Goal: Task Accomplishment & Management: Use online tool/utility

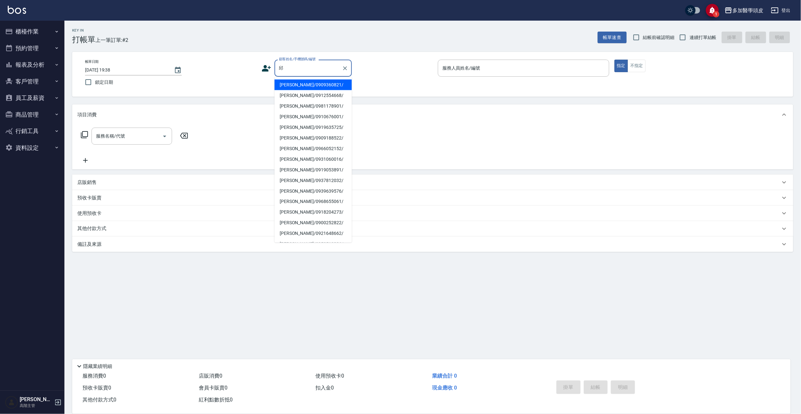
click at [298, 82] on li "[PERSON_NAME]/0909360821/" at bounding box center [312, 85] width 77 height 11
type input "[PERSON_NAME]/0909360821/"
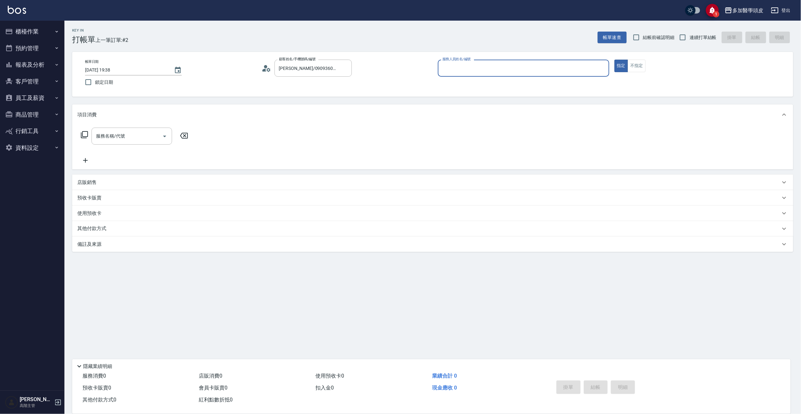
type input "[PERSON_NAME](無代號)"
click at [167, 135] on icon "Open" at bounding box center [165, 136] width 8 height 8
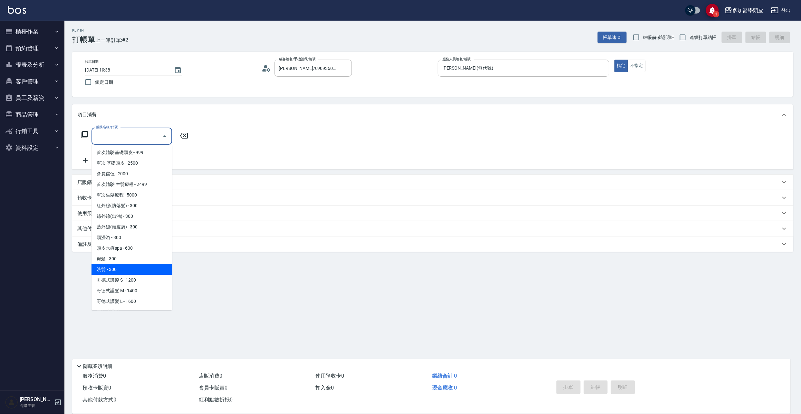
drag, startPoint x: 138, startPoint y: 267, endPoint x: 122, endPoint y: 262, distance: 16.8
click at [139, 268] on span "洗髮 - 300" at bounding box center [131, 269] width 81 height 11
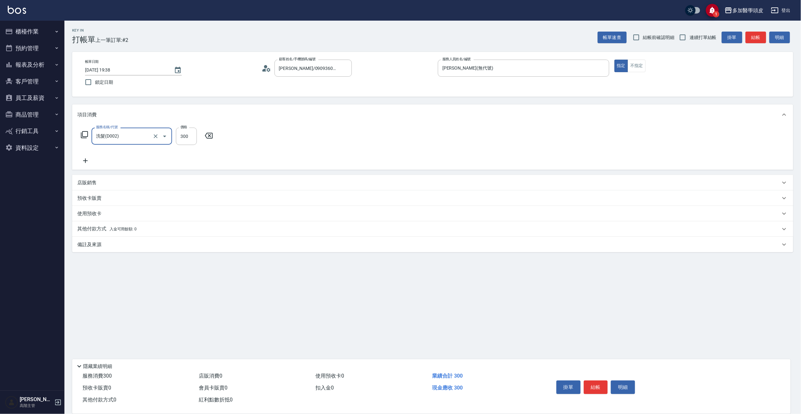
type input "洗髮(D002)"
click at [82, 180] on p "店販銷售" at bounding box center [86, 182] width 19 height 7
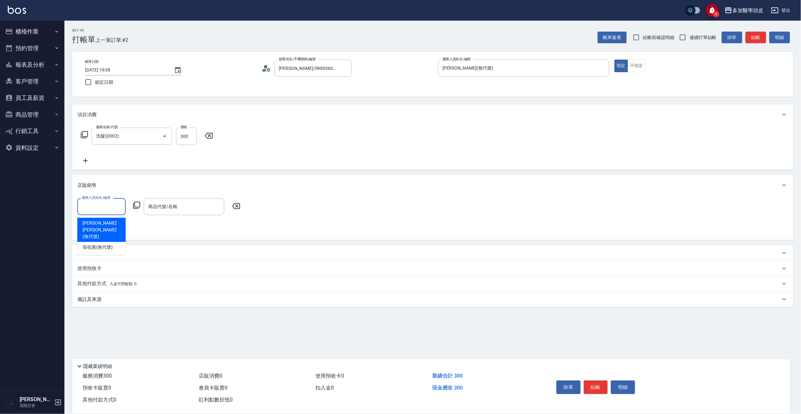
click at [109, 209] on input "服務人員姓名/編號" at bounding box center [101, 206] width 43 height 11
click at [110, 244] on span "[PERSON_NAME](無代號)" at bounding box center [97, 247] width 30 height 7
type input "[PERSON_NAME](無代號)"
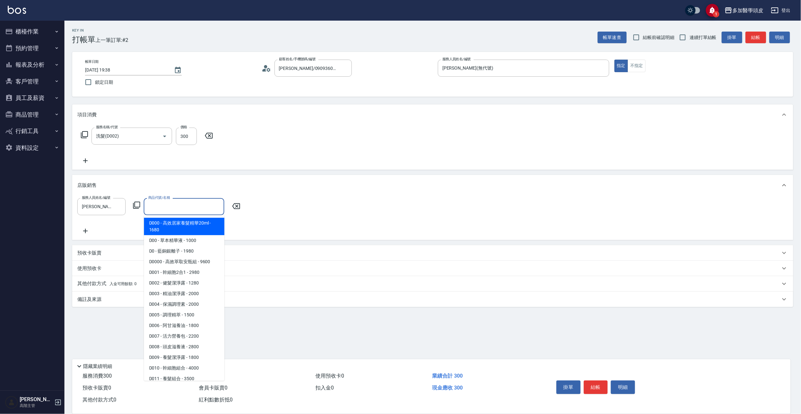
click at [192, 205] on input "商品代號/名稱" at bounding box center [184, 206] width 75 height 11
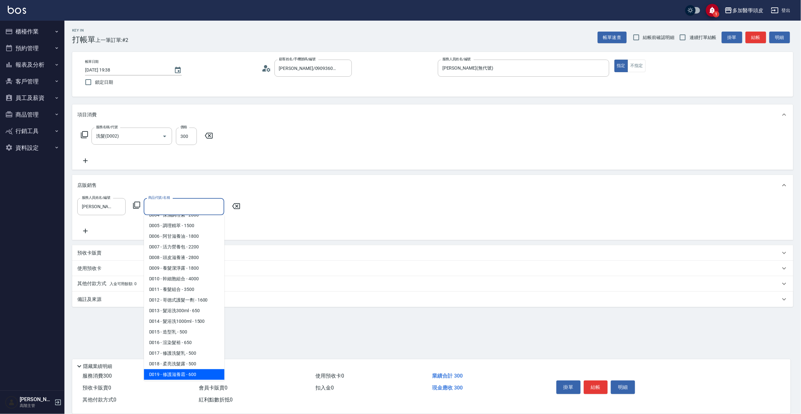
scroll to position [91, 0]
click at [189, 341] on span "D016 - 渲染髮裕 - 650" at bounding box center [184, 341] width 81 height 11
type input "渲染髮裕"
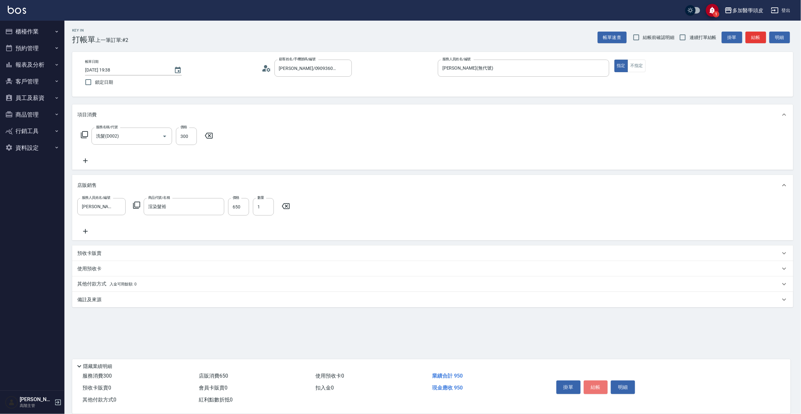
click at [595, 387] on button "結帳" at bounding box center [596, 387] width 24 height 14
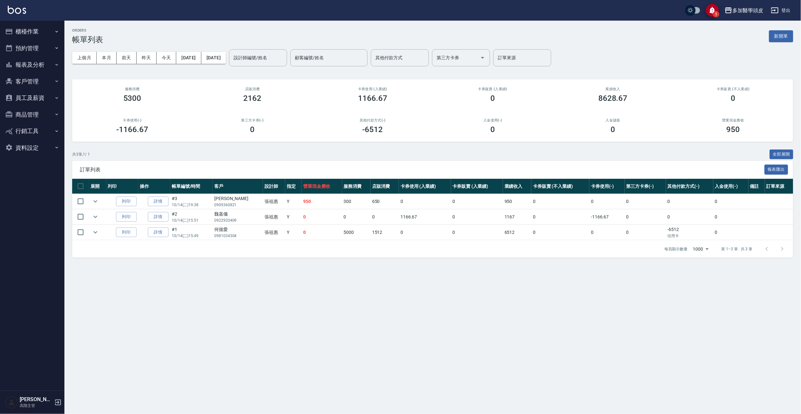
click at [21, 32] on button "櫃檯作業" at bounding box center [32, 31] width 59 height 17
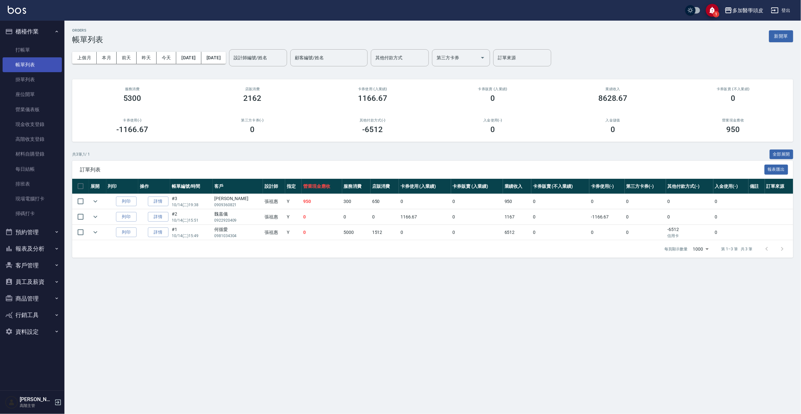
click at [32, 67] on link "帳單列表" at bounding box center [32, 64] width 59 height 15
click at [34, 67] on link "帳單列表" at bounding box center [32, 64] width 59 height 15
click at [30, 52] on link "打帳單" at bounding box center [32, 50] width 59 height 15
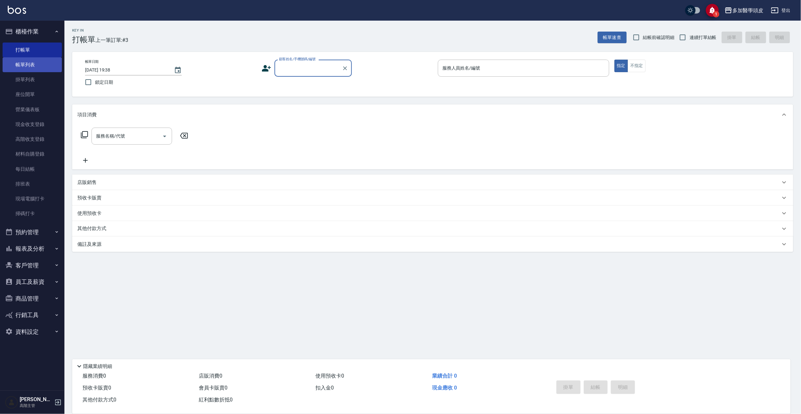
click at [30, 65] on link "帳單列表" at bounding box center [32, 64] width 59 height 15
click at [32, 125] on link "現金收支登錄" at bounding box center [32, 124] width 59 height 15
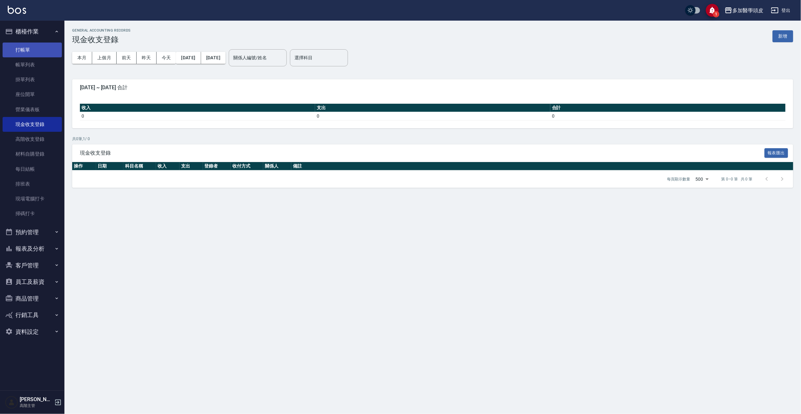
click at [43, 51] on link "打帳單" at bounding box center [32, 50] width 59 height 15
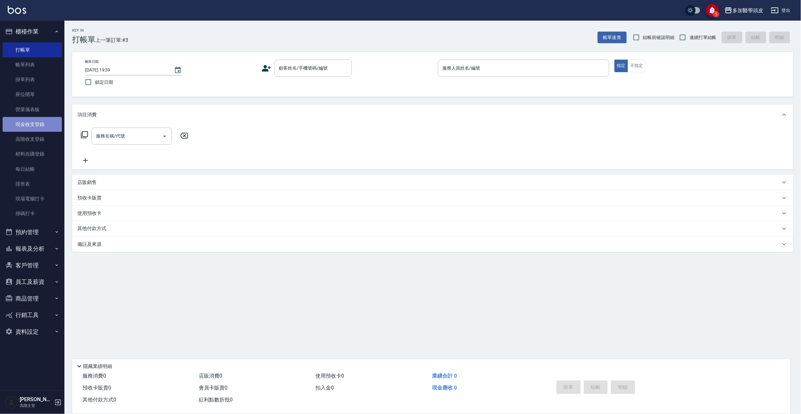
click at [35, 125] on link "現金收支登錄" at bounding box center [32, 124] width 59 height 15
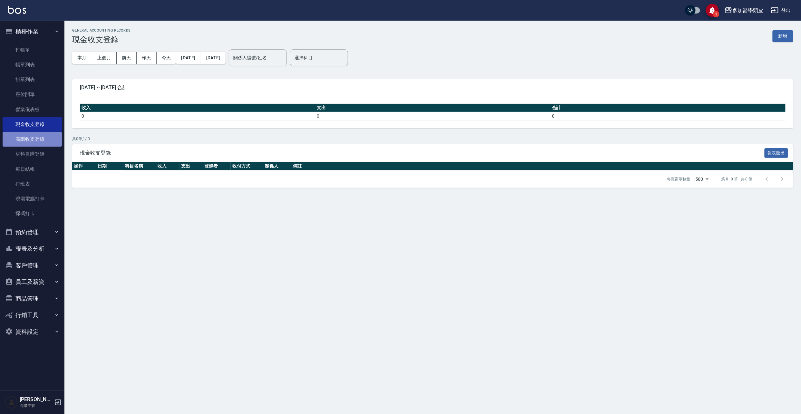
click at [36, 135] on link "高階收支登錄" at bounding box center [32, 139] width 59 height 15
click at [38, 119] on link "現金收支登錄" at bounding box center [32, 124] width 59 height 15
click at [37, 125] on link "現金收支登錄" at bounding box center [32, 124] width 59 height 15
click at [22, 52] on link "打帳單" at bounding box center [32, 50] width 59 height 15
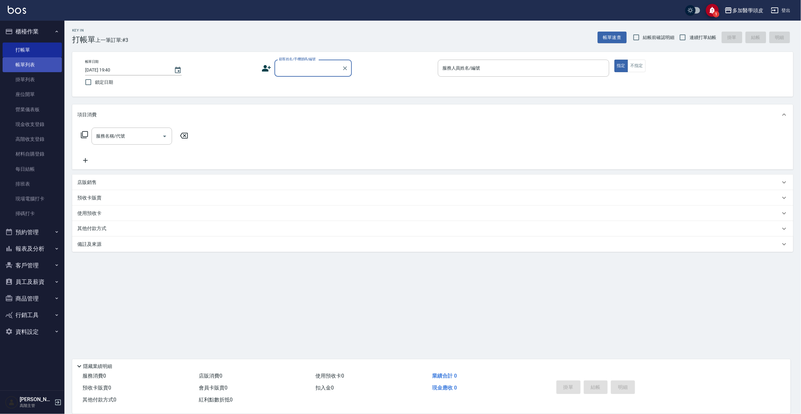
click at [30, 63] on link "帳單列表" at bounding box center [32, 64] width 59 height 15
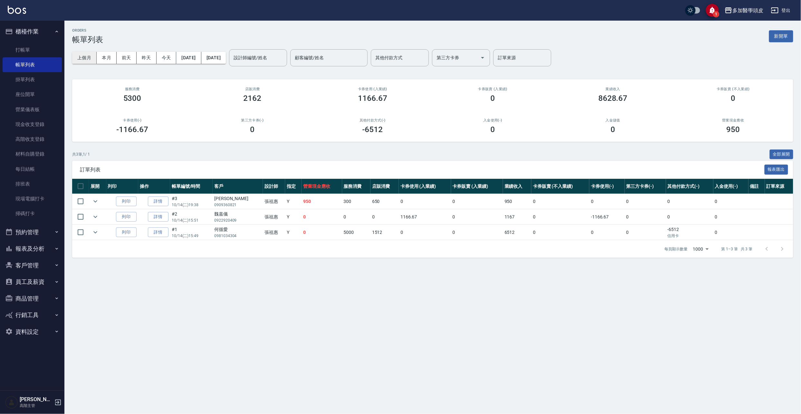
click at [83, 54] on button "上個月" at bounding box center [84, 58] width 24 height 12
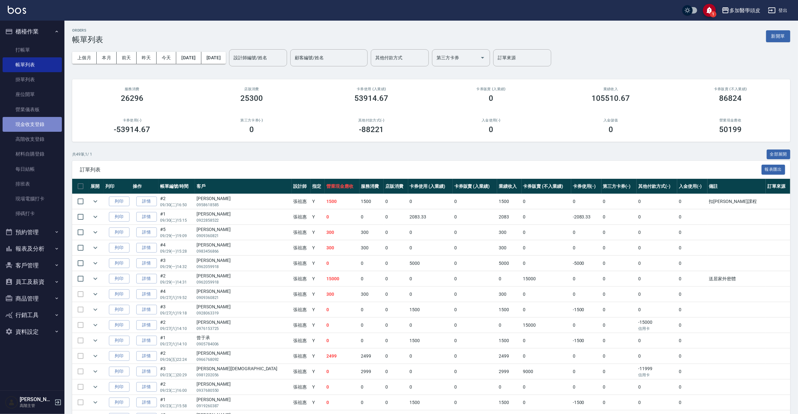
click at [34, 126] on link "現金收支登錄" at bounding box center [32, 124] width 59 height 15
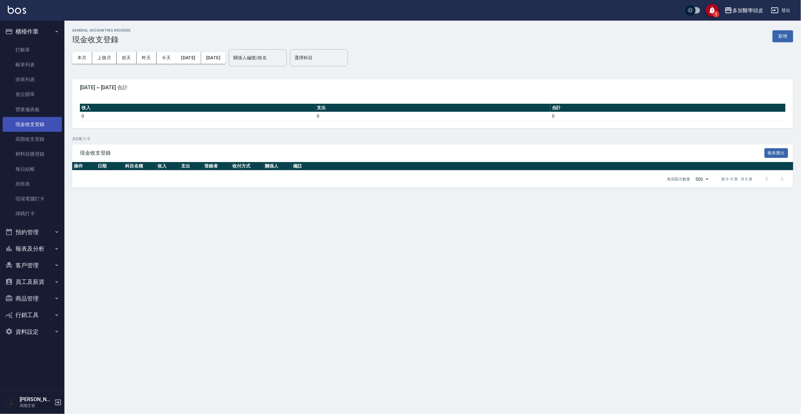
click at [42, 127] on link "現金收支登錄" at bounding box center [32, 124] width 59 height 15
click at [104, 57] on button "上個月" at bounding box center [104, 58] width 24 height 12
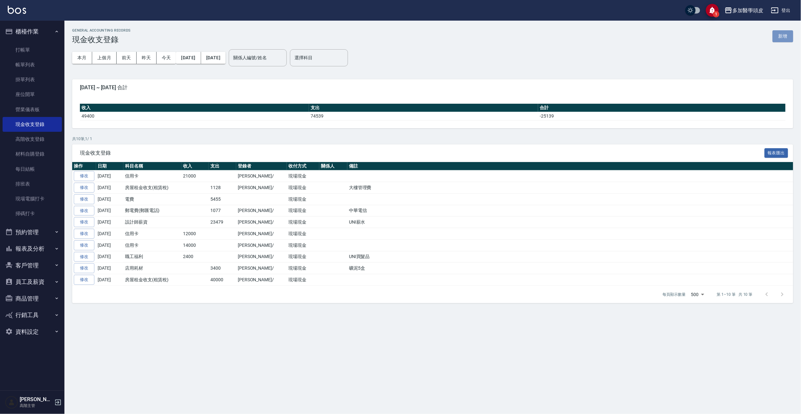
click at [782, 38] on button "新增" at bounding box center [782, 36] width 21 height 12
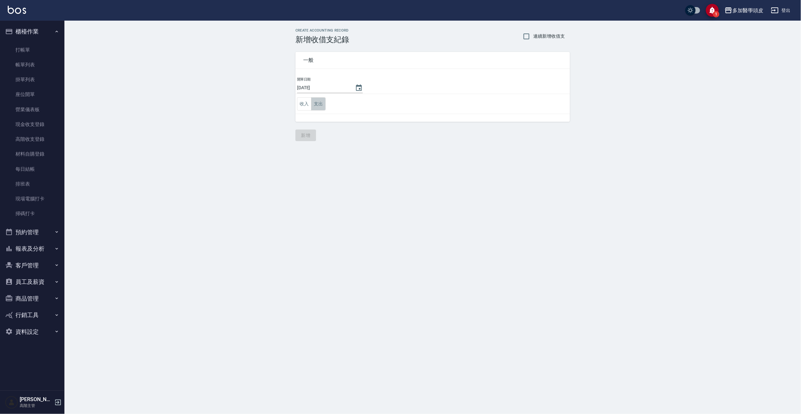
click at [319, 108] on button "支出" at bounding box center [318, 103] width 14 height 13
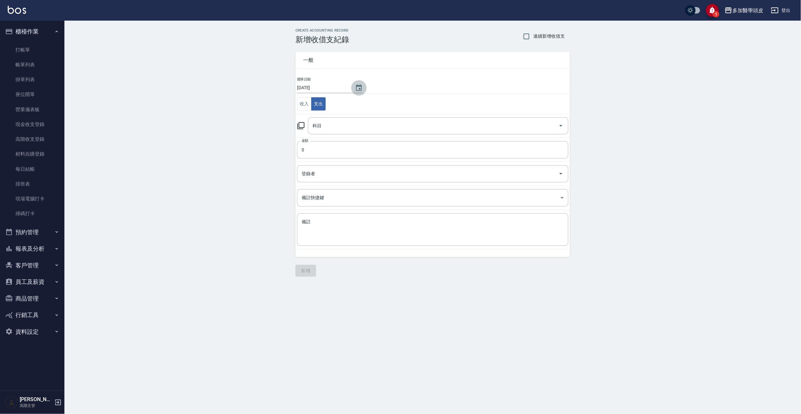
click at [359, 88] on icon "Choose date, selected date is 2025-10-14" at bounding box center [359, 87] width 6 height 6
click at [335, 102] on icon "calendar view is open, switch to year view" at bounding box center [334, 103] width 3 height 2
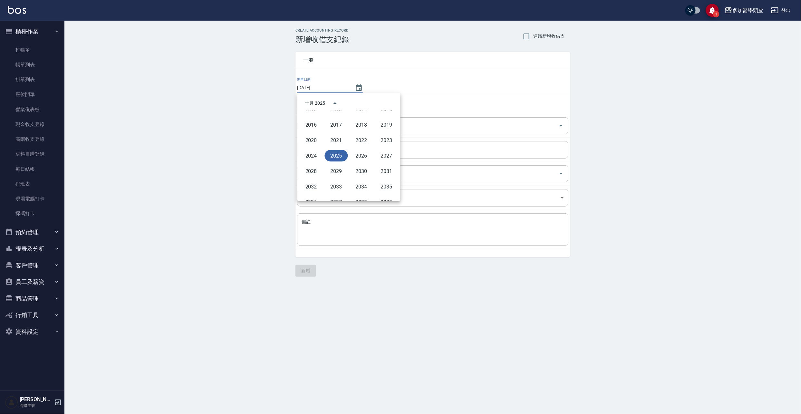
click at [341, 156] on button "2025" at bounding box center [336, 156] width 23 height 12
click at [373, 104] on icon "Previous month" at bounding box center [373, 103] width 2 height 4
click at [324, 155] on button "16" at bounding box center [323, 154] width 12 height 12
type input "2025/09/16"
click at [334, 147] on input "0" at bounding box center [432, 149] width 271 height 17
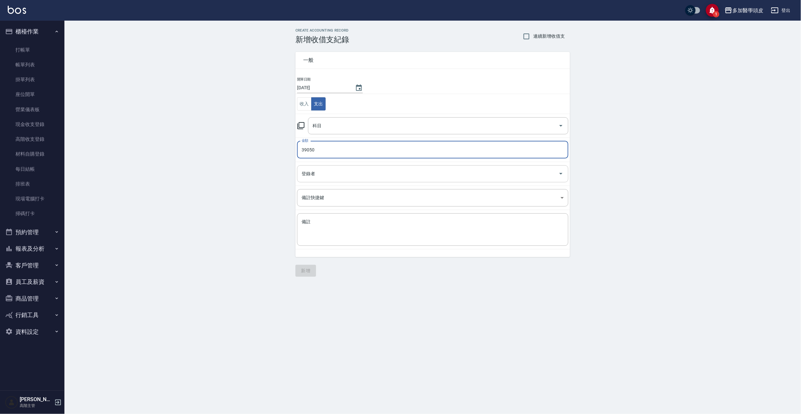
type input "39050"
click at [349, 174] on input "登錄者" at bounding box center [428, 173] width 256 height 11
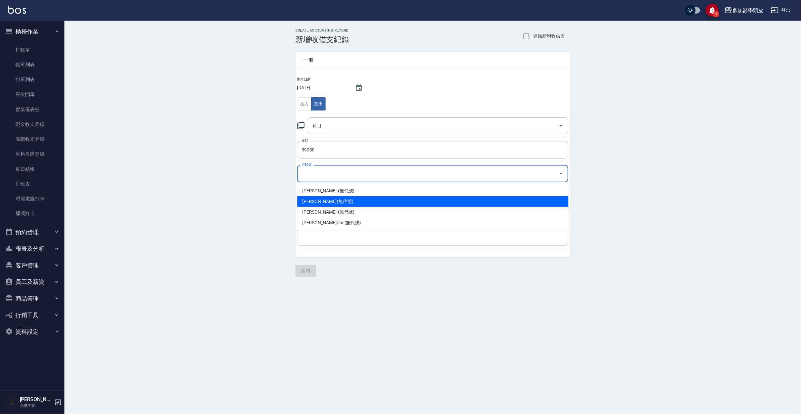
click at [330, 202] on li "張祖惠-(無代號)" at bounding box center [432, 201] width 271 height 11
type input "張祖惠-(無代號)"
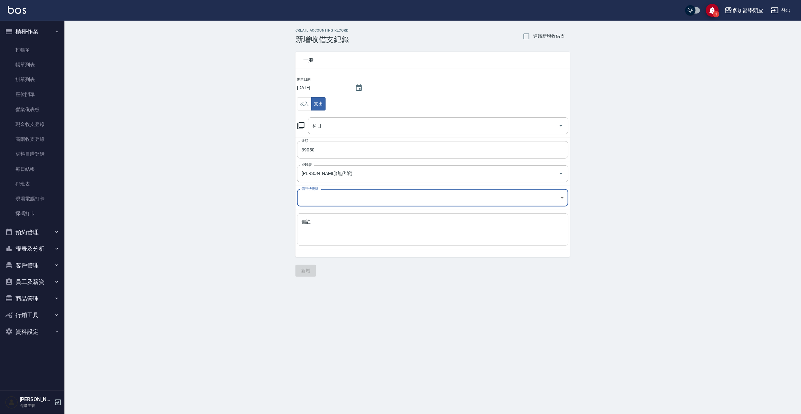
click at [329, 232] on textarea "備註" at bounding box center [433, 230] width 262 height 22
type textarea "y"
click at [343, 228] on textarea "祖惠薪水" at bounding box center [433, 230] width 262 height 22
type textarea "祖惠薪水"
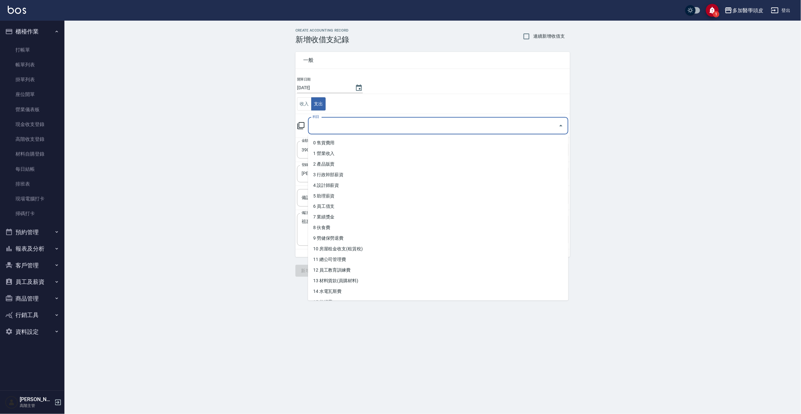
click at [354, 128] on input "科目" at bounding box center [433, 125] width 245 height 11
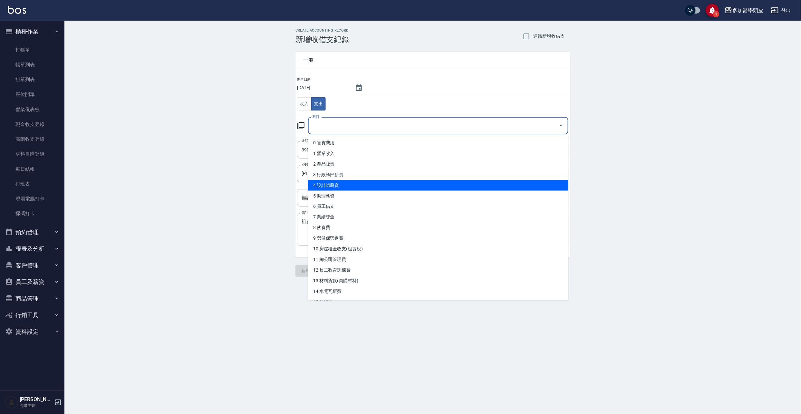
click at [330, 187] on li "4 設計師薪資" at bounding box center [438, 185] width 260 height 11
type input "4 設計師薪資"
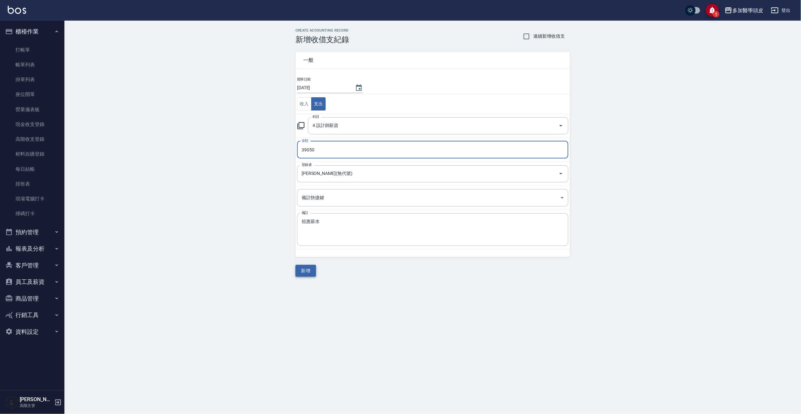
click at [301, 270] on button "新增" at bounding box center [305, 271] width 21 height 12
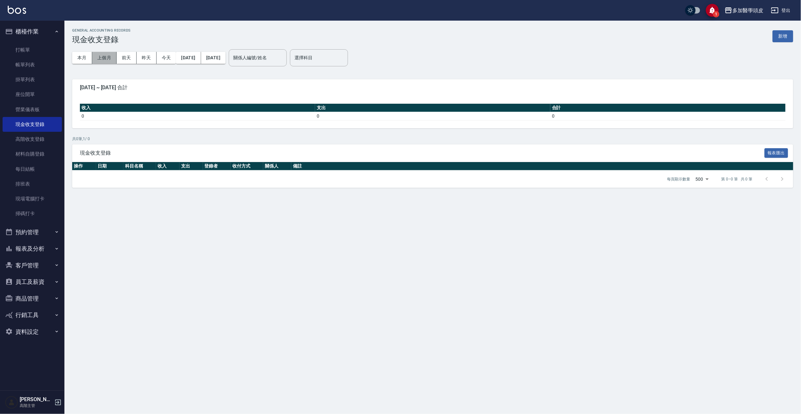
click at [108, 56] on button "上個月" at bounding box center [104, 58] width 24 height 12
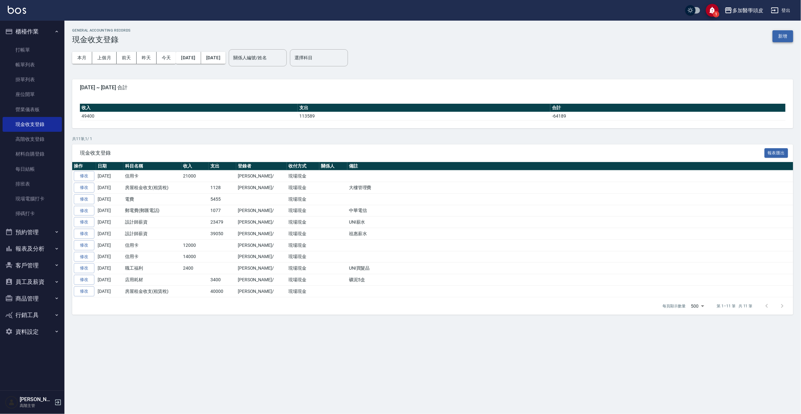
drag, startPoint x: 781, startPoint y: 29, endPoint x: 779, endPoint y: 34, distance: 5.9
click at [781, 29] on div "GENERAL ACCOUNTING RECORDS 現金收支登錄 新增" at bounding box center [432, 36] width 721 height 16
click at [779, 35] on button "新增" at bounding box center [782, 36] width 21 height 12
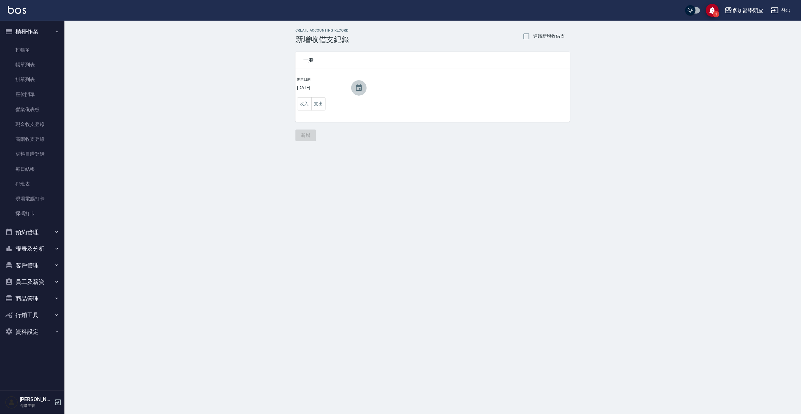
click at [355, 89] on icon "Choose date, selected date is 2025-10-14" at bounding box center [359, 88] width 8 height 8
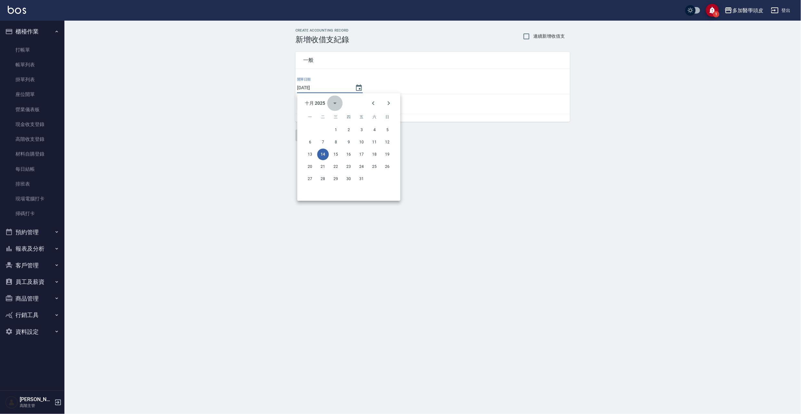
click at [334, 104] on icon "calendar view is open, switch to year view" at bounding box center [335, 103] width 8 height 8
click at [340, 152] on button "2025" at bounding box center [336, 156] width 23 height 12
click at [371, 105] on icon "Previous month" at bounding box center [373, 103] width 8 height 8
click at [387, 167] on button "28" at bounding box center [388, 167] width 12 height 12
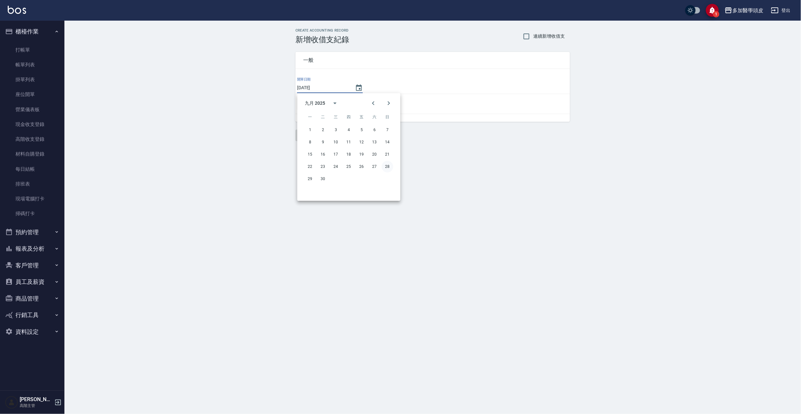
type input "2025/09/28"
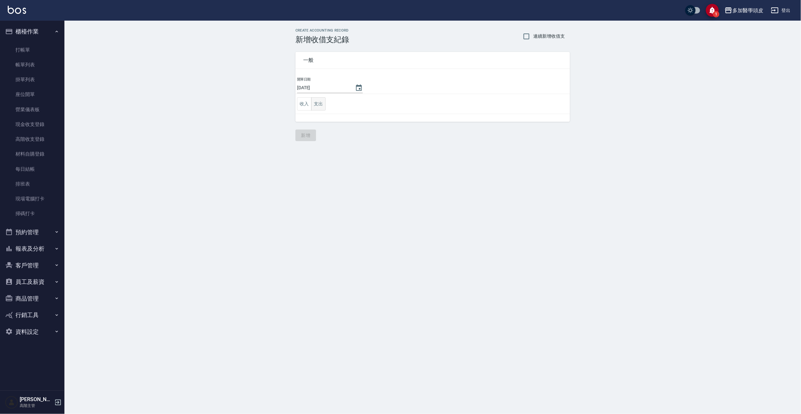
click at [317, 106] on button "支出" at bounding box center [318, 103] width 14 height 13
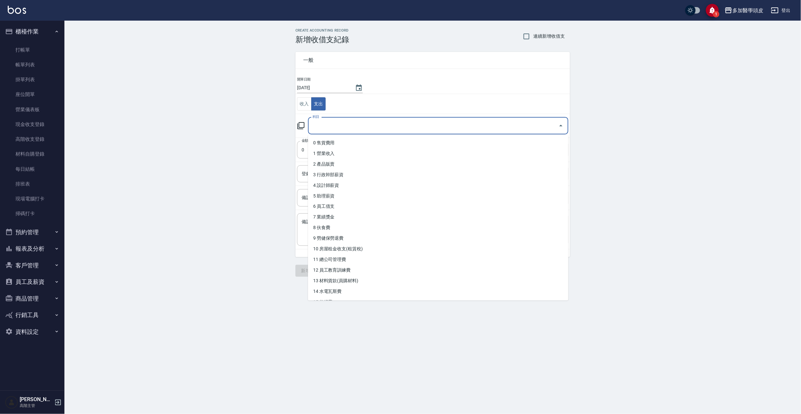
click at [355, 128] on input "科目" at bounding box center [433, 125] width 245 height 11
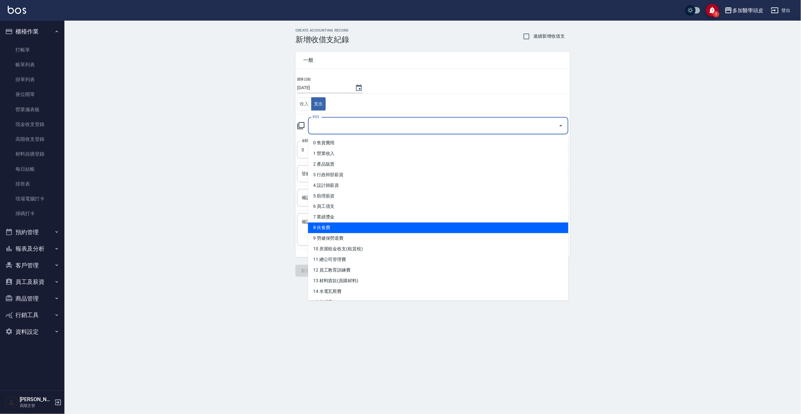
scroll to position [86, 0]
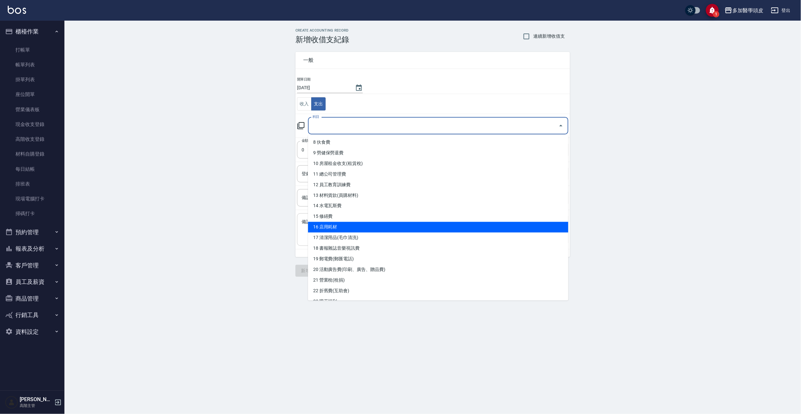
click at [343, 225] on li "16 店用耗材" at bounding box center [438, 227] width 260 height 11
type input "16 店用耗材"
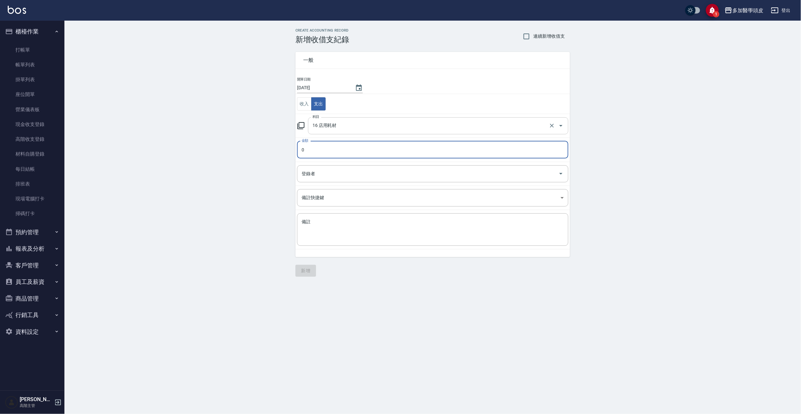
drag, startPoint x: 314, startPoint y: 144, endPoint x: 351, endPoint y: 119, distance: 44.2
click at [315, 144] on input "0" at bounding box center [432, 149] width 271 height 17
type input "9640"
click at [340, 173] on input "登錄者" at bounding box center [428, 173] width 256 height 11
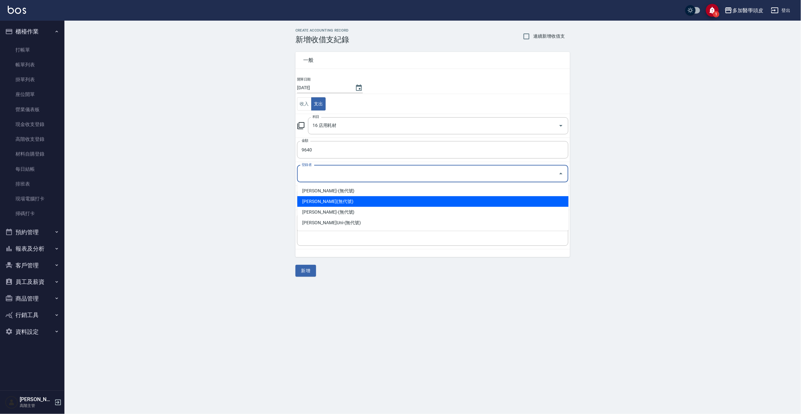
click at [338, 201] on li "張祖惠-(無代號)" at bounding box center [432, 201] width 271 height 11
type input "張祖惠-(無代號)"
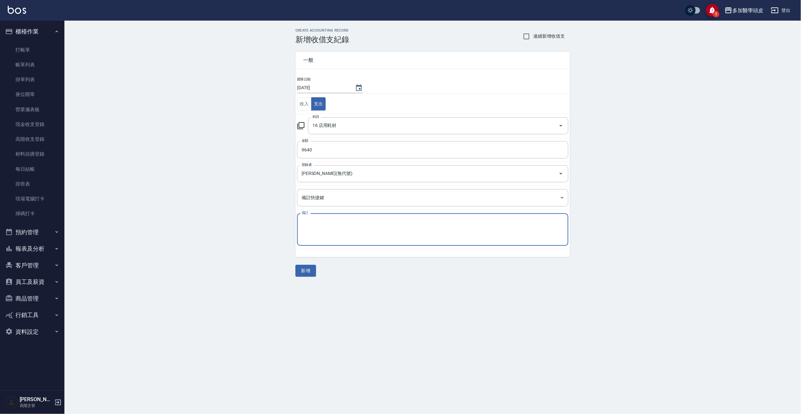
click at [322, 222] on textarea "備註" at bounding box center [433, 230] width 262 height 22
type textarea "n"
type textarea "桑多麗"
click at [304, 270] on button "新增" at bounding box center [305, 271] width 21 height 12
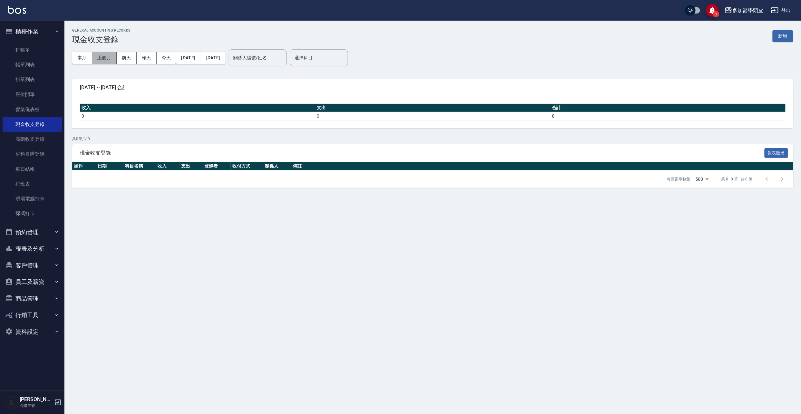
click at [105, 57] on button "上個月" at bounding box center [104, 58] width 24 height 12
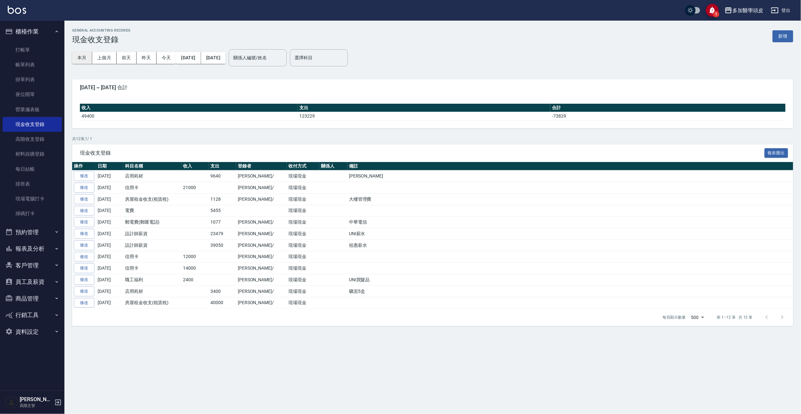
click at [84, 55] on button "本月" at bounding box center [82, 58] width 20 height 12
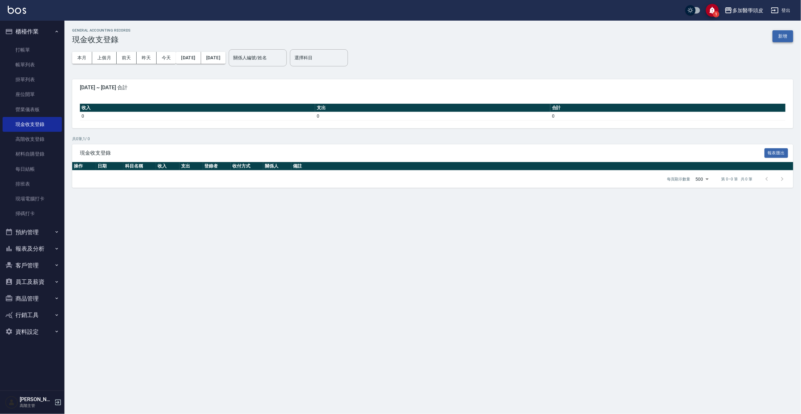
click at [785, 34] on button "新增" at bounding box center [782, 36] width 21 height 12
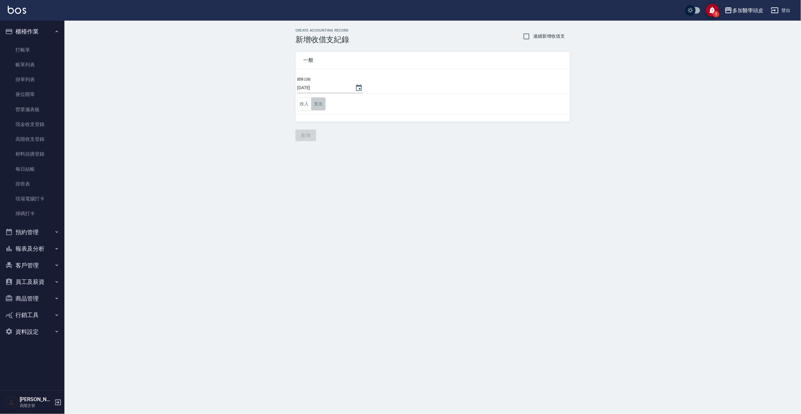
click at [322, 103] on button "支出" at bounding box center [318, 103] width 14 height 13
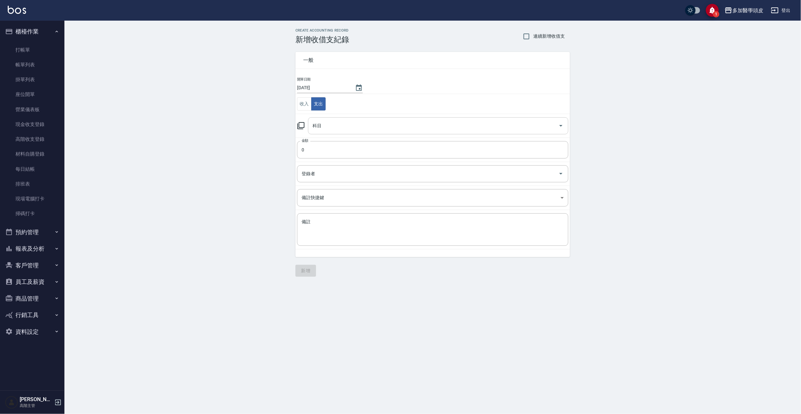
click at [325, 124] on input "科目" at bounding box center [433, 125] width 245 height 11
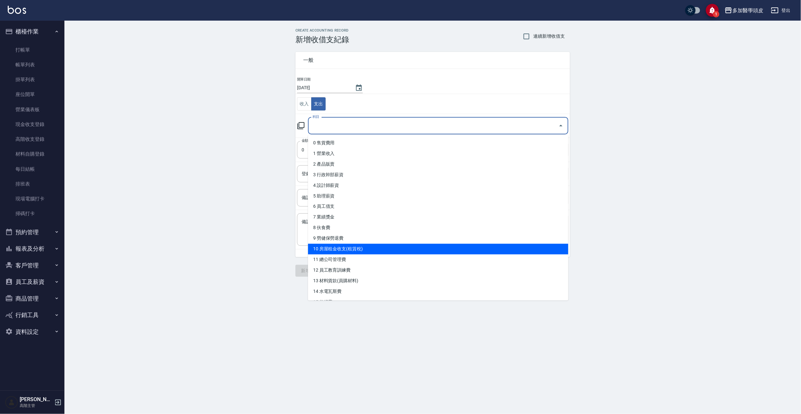
click at [348, 248] on li "10 房屋租金收支(租賃稅)" at bounding box center [438, 249] width 260 height 11
type input "10 房屋租金收支(租賃稅)"
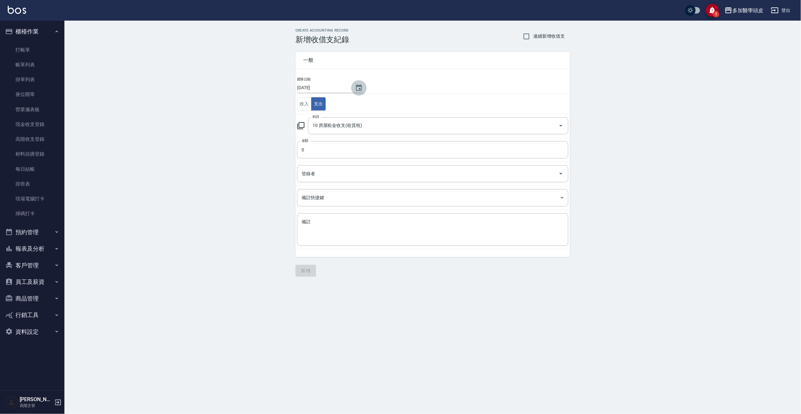
click at [357, 85] on icon "Choose date, selected date is 2025-10-14" at bounding box center [359, 87] width 6 height 6
click at [333, 128] on button "1" at bounding box center [336, 130] width 12 height 12
type input "2025/10/01"
click at [335, 148] on input "0" at bounding box center [432, 149] width 271 height 17
type input "40000"
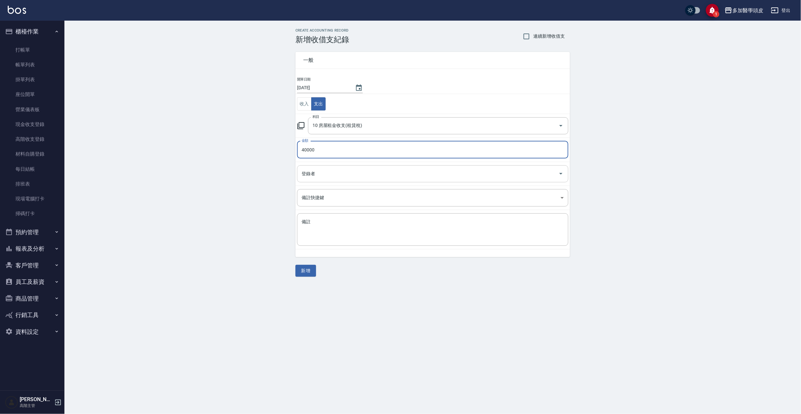
click at [329, 173] on input "登錄者" at bounding box center [428, 173] width 256 height 11
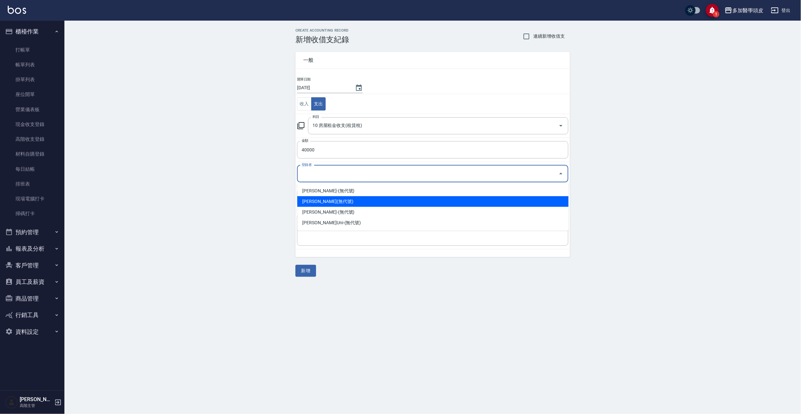
click at [340, 197] on li "張祖惠-(無代號)" at bounding box center [432, 201] width 271 height 11
type input "張祖惠-(無代號)"
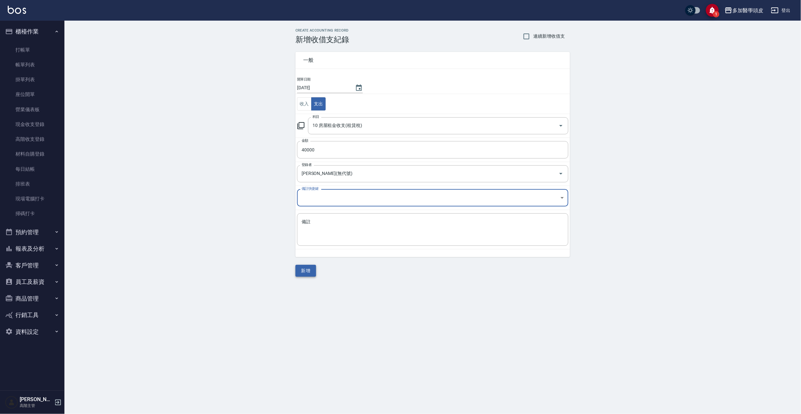
click at [306, 271] on button "新增" at bounding box center [305, 271] width 21 height 12
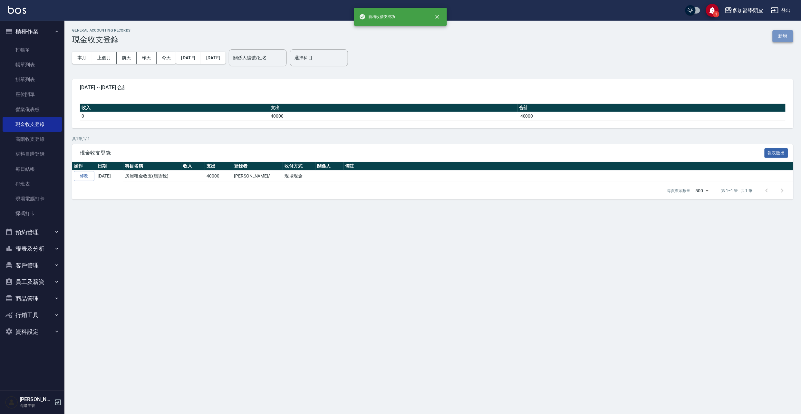
click at [780, 32] on button "新增" at bounding box center [782, 36] width 21 height 12
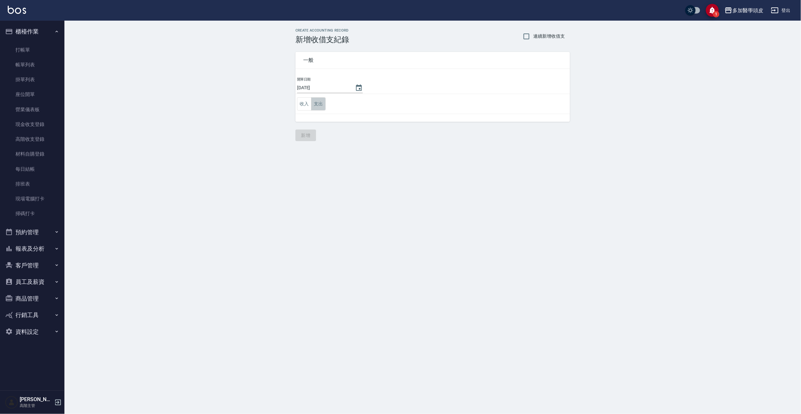
click at [321, 102] on button "支出" at bounding box center [318, 103] width 14 height 13
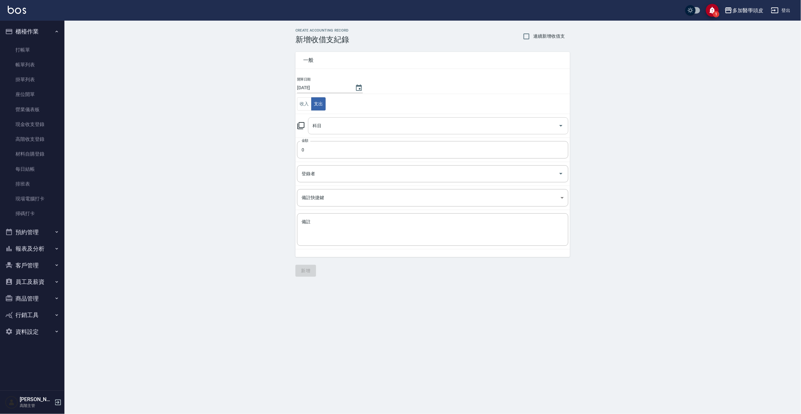
click at [345, 126] on input "科目" at bounding box center [433, 125] width 245 height 11
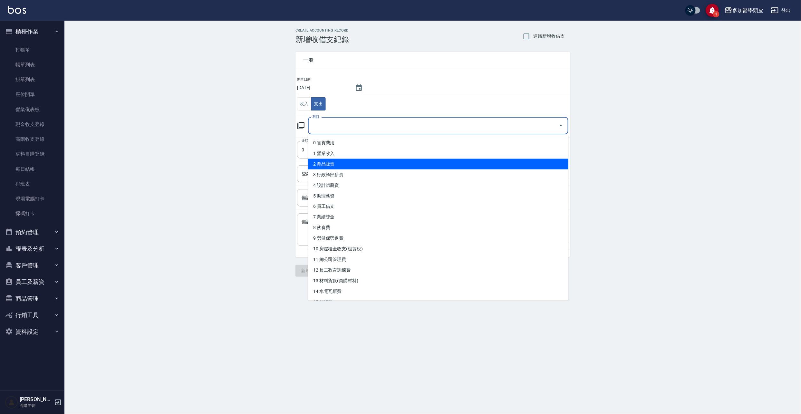
click at [338, 167] on li "2 產品販賣" at bounding box center [438, 164] width 260 height 11
type input "2 產品販賣"
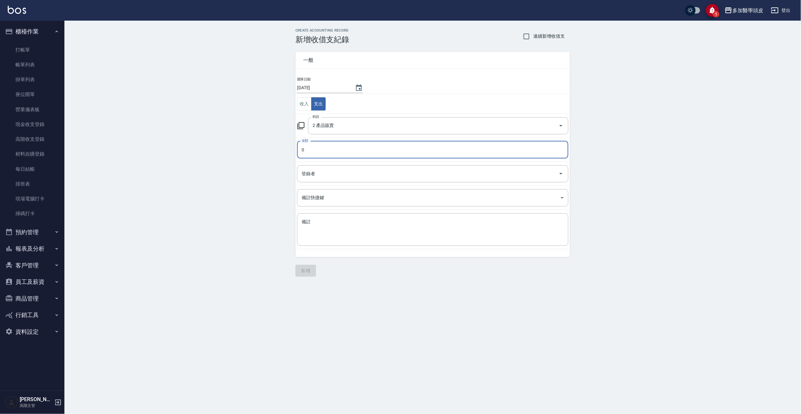
click at [333, 148] on input "0" at bounding box center [432, 149] width 271 height 17
type input "15000"
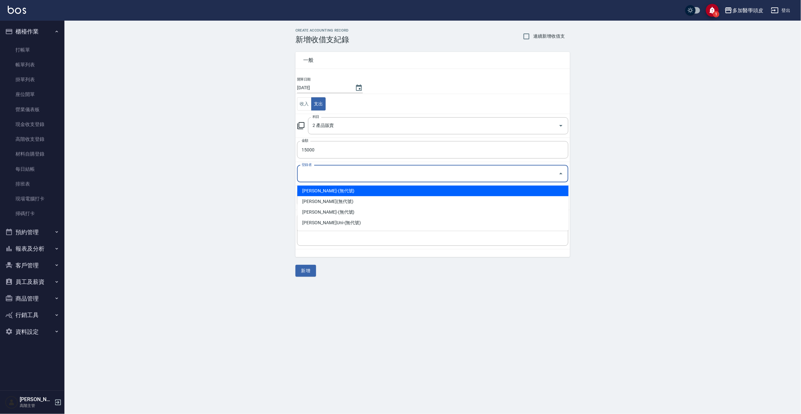
click at [337, 172] on input "登錄者" at bounding box center [428, 173] width 256 height 11
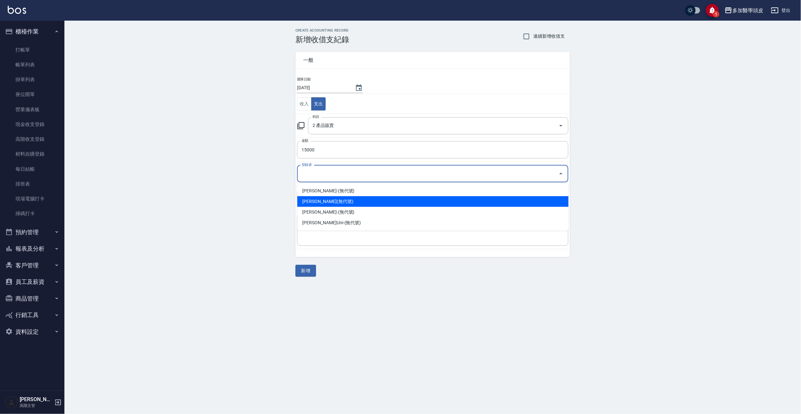
click at [322, 200] on li "張祖惠-(無代號)" at bounding box center [432, 201] width 271 height 11
type input "張祖惠-(無代號)"
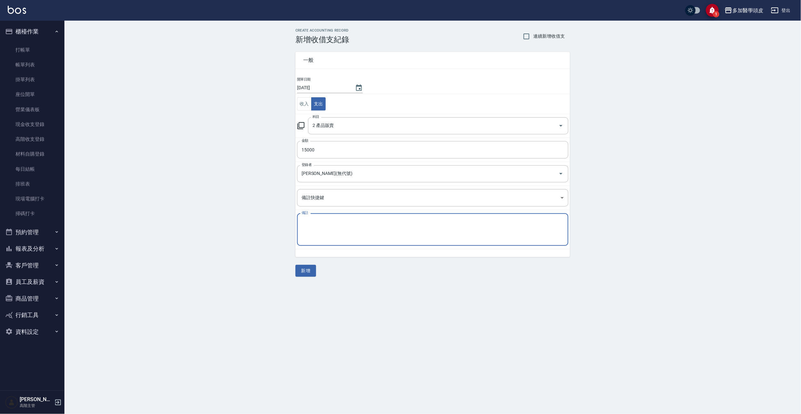
click at [322, 225] on textarea "備註" at bounding box center [433, 230] width 262 height 22
type textarea "伸女士"
click at [306, 273] on button "新增" at bounding box center [305, 271] width 21 height 12
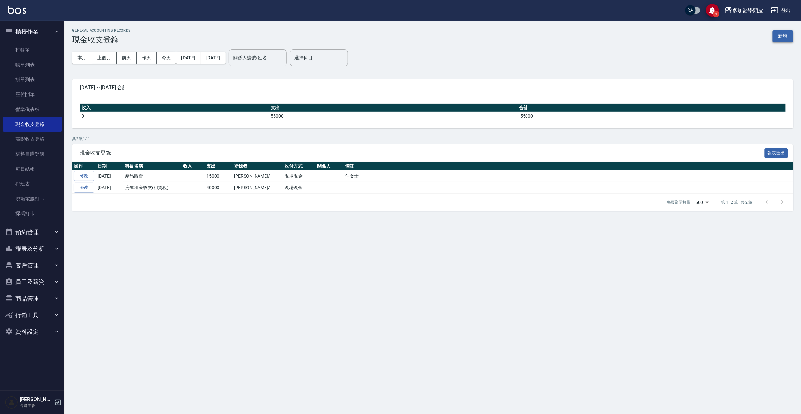
click at [777, 34] on button "新增" at bounding box center [782, 36] width 21 height 12
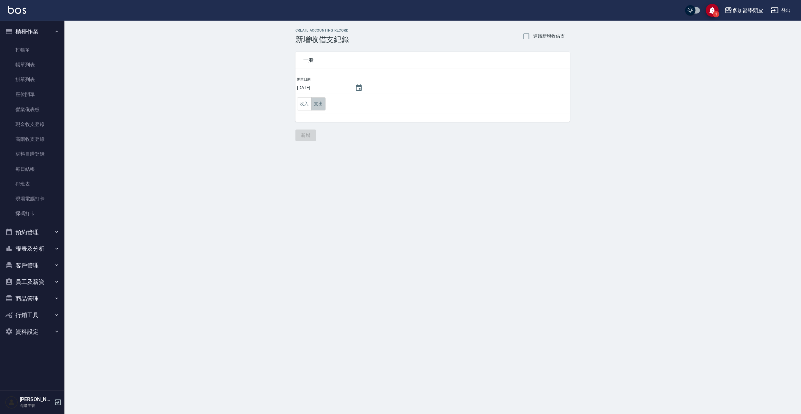
click at [318, 105] on button "支出" at bounding box center [318, 103] width 14 height 13
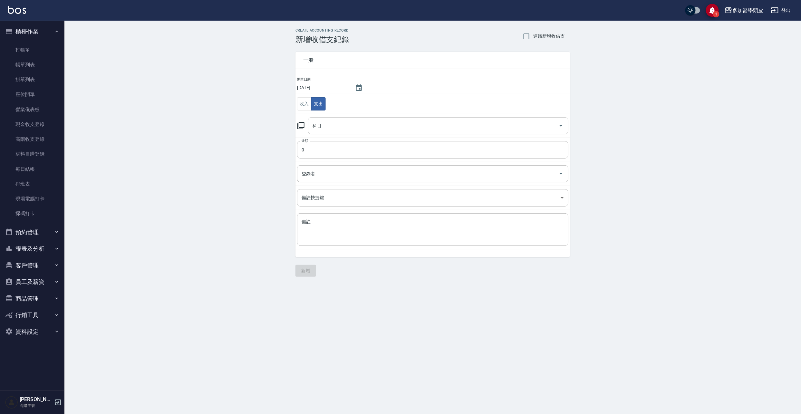
click at [332, 123] on input "科目" at bounding box center [433, 125] width 245 height 11
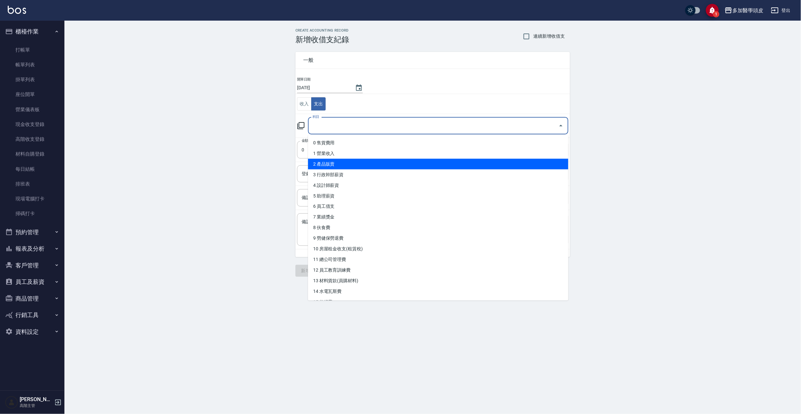
click at [329, 166] on li "2 產品販賣" at bounding box center [438, 164] width 260 height 11
type input "2 產品販賣"
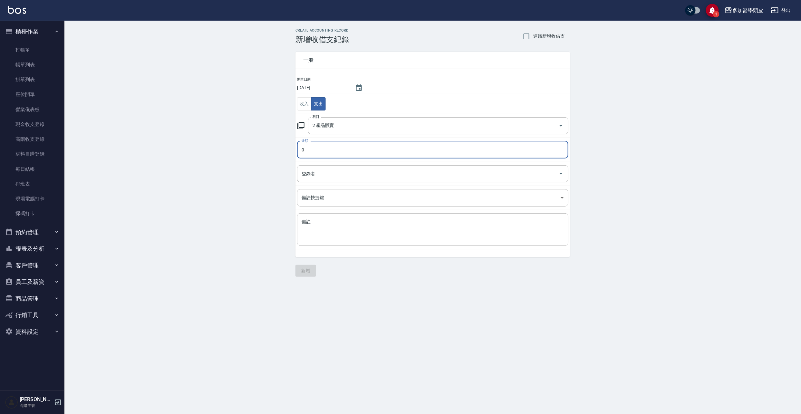
click at [328, 151] on input "0" at bounding box center [432, 149] width 271 height 17
type input "4190"
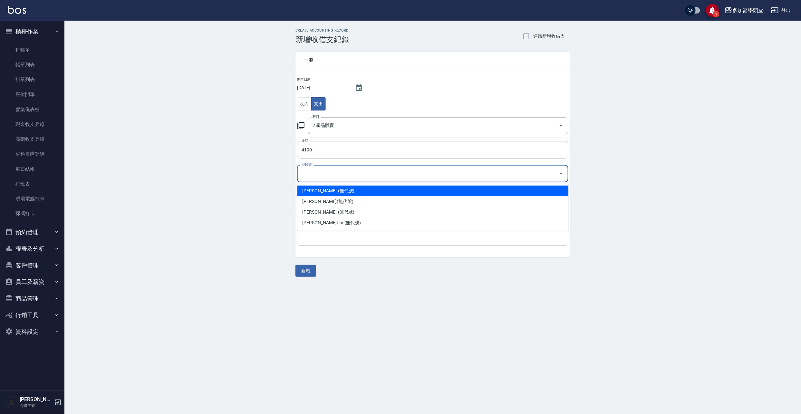
click at [334, 178] on input "登錄者" at bounding box center [428, 173] width 256 height 11
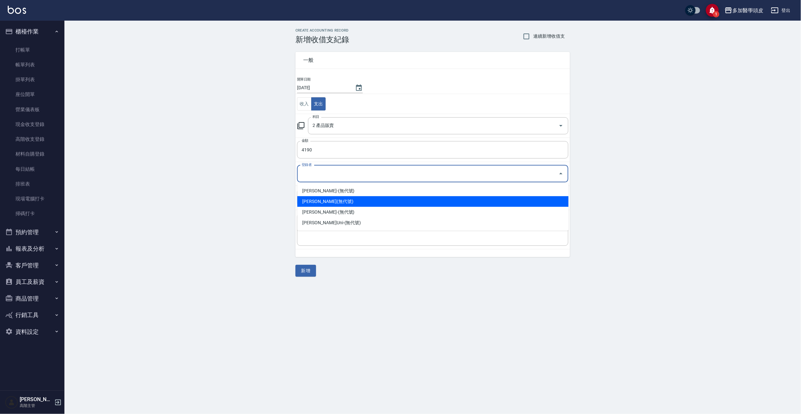
click at [332, 198] on li "張祖惠-(無代號)" at bounding box center [432, 201] width 271 height 11
type input "張祖惠-(無代號)"
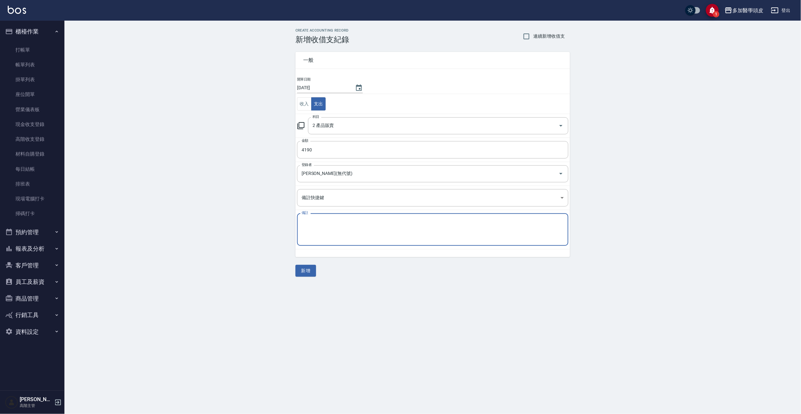
click at [336, 227] on textarea "備註" at bounding box center [433, 230] width 262 height 22
type textarea "j"
type textarea "威結士"
click at [309, 273] on button "新增" at bounding box center [305, 271] width 21 height 12
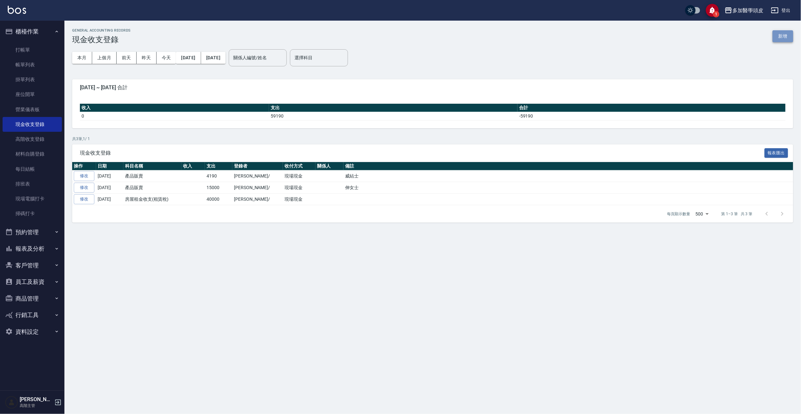
click at [776, 32] on button "新增" at bounding box center [782, 36] width 21 height 12
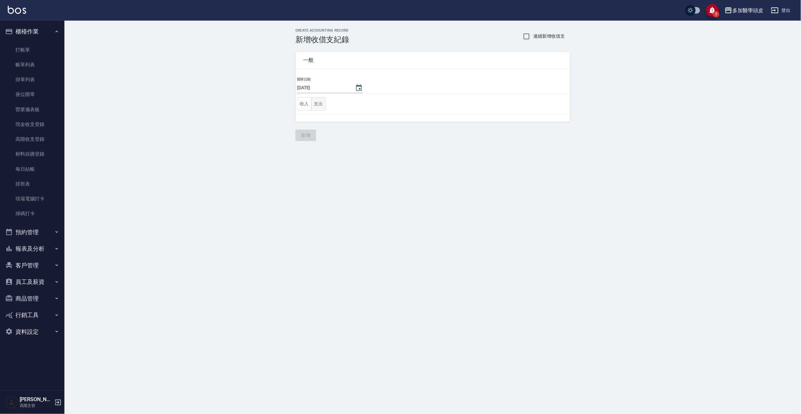
click at [321, 105] on button "支出" at bounding box center [318, 103] width 14 height 13
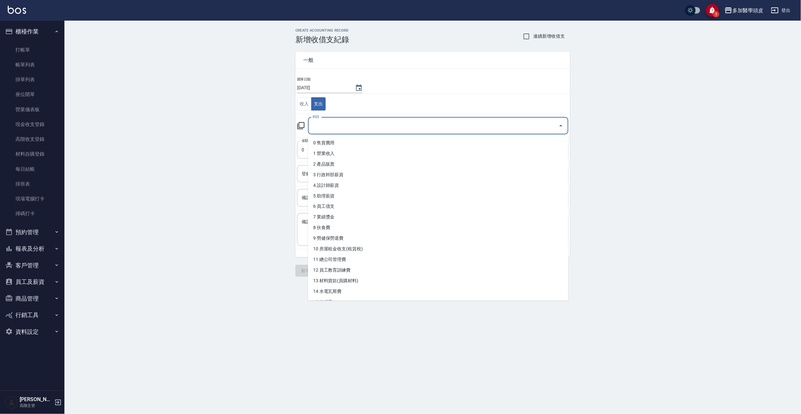
click at [366, 128] on input "科目" at bounding box center [433, 125] width 245 height 11
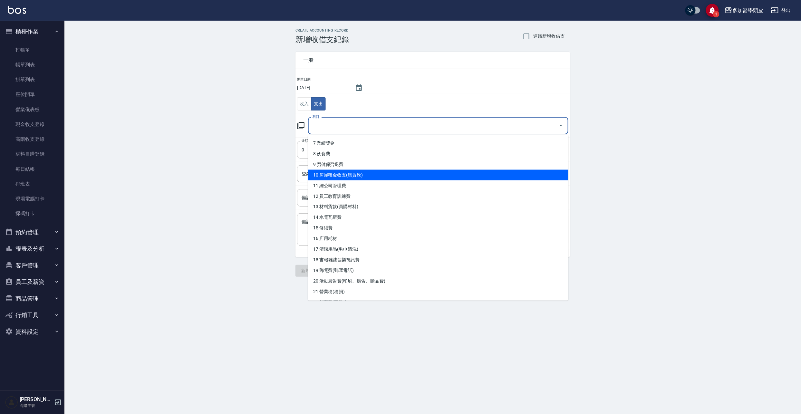
scroll to position [86, 0]
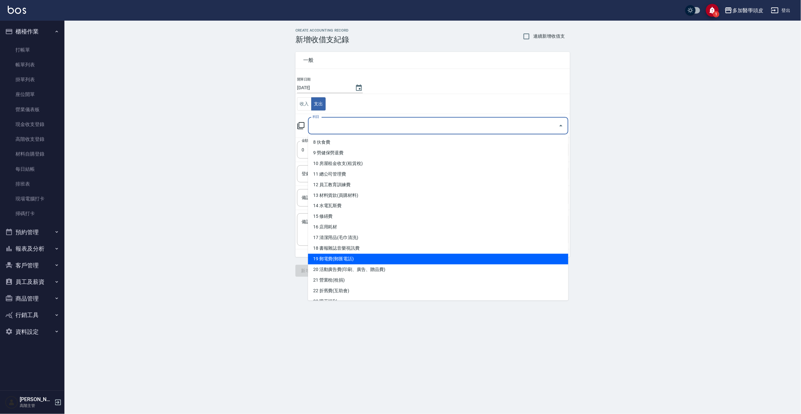
click at [334, 260] on li "19 郵電費(郵匯電話)" at bounding box center [438, 259] width 260 height 11
type input "19 郵電費(郵匯電話)"
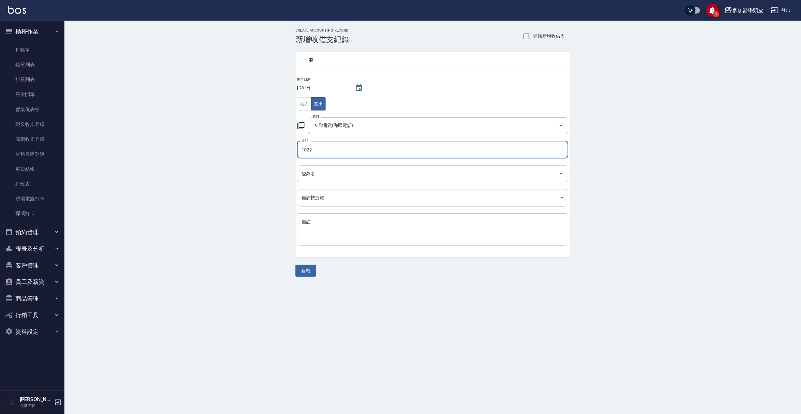
type input "1022"
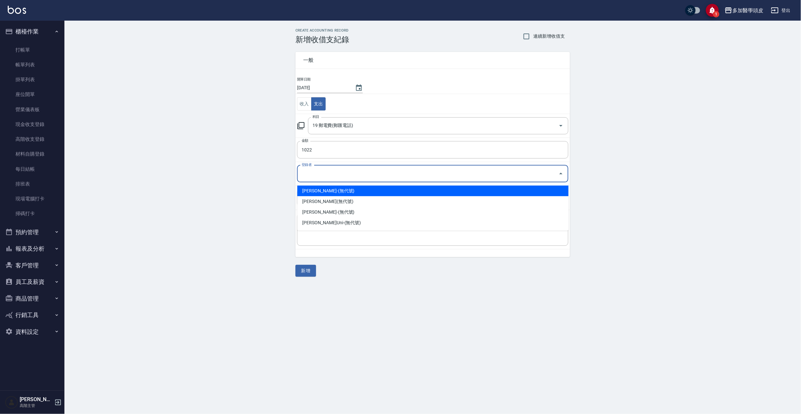
click at [376, 175] on input "登錄者" at bounding box center [428, 173] width 256 height 11
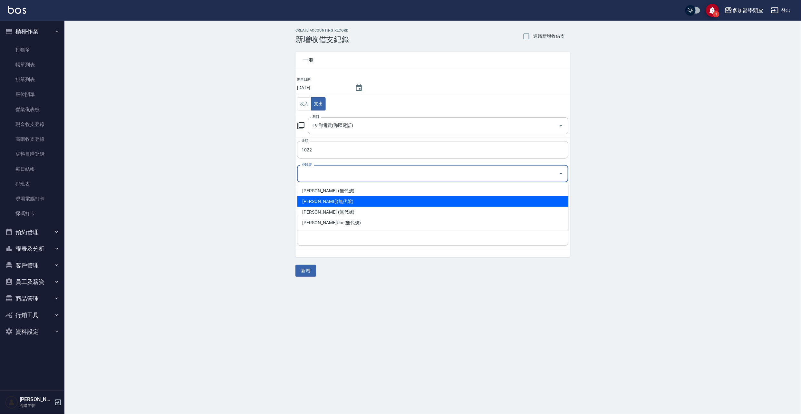
click at [326, 200] on li "張祖惠-(無代號)" at bounding box center [432, 201] width 271 height 11
type input "張祖惠-(無代號)"
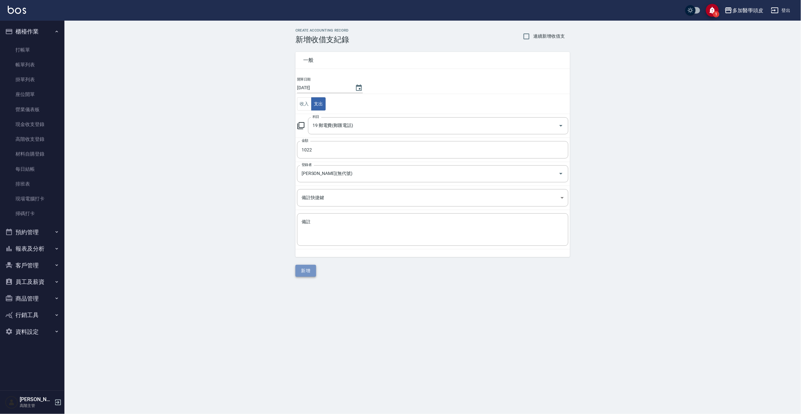
click at [311, 267] on button "新增" at bounding box center [305, 271] width 21 height 12
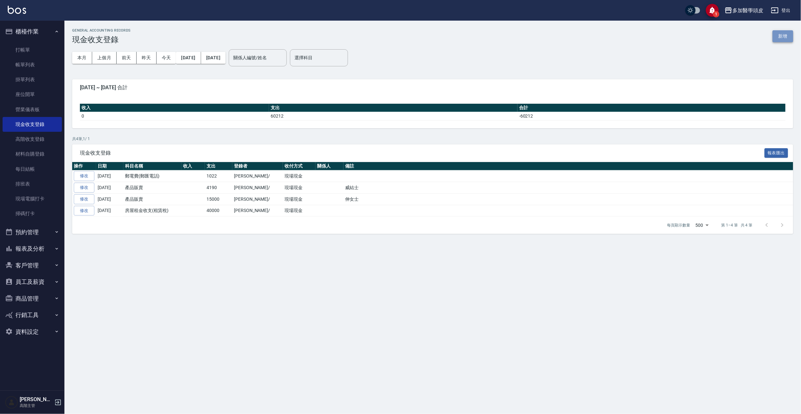
click at [780, 39] on button "新增" at bounding box center [782, 36] width 21 height 12
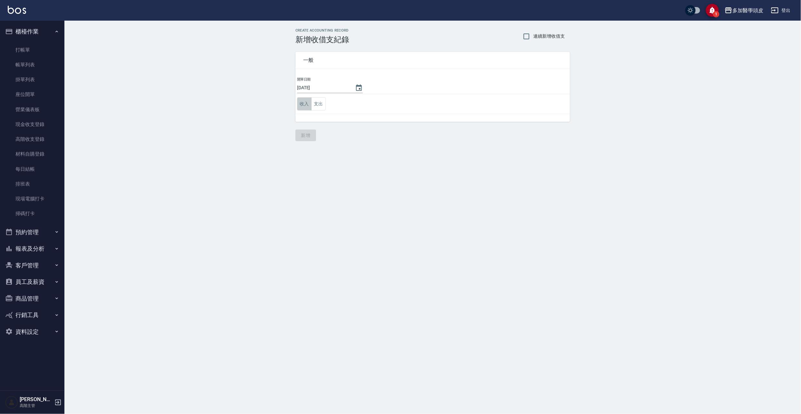
click at [306, 101] on button "收入" at bounding box center [304, 103] width 14 height 13
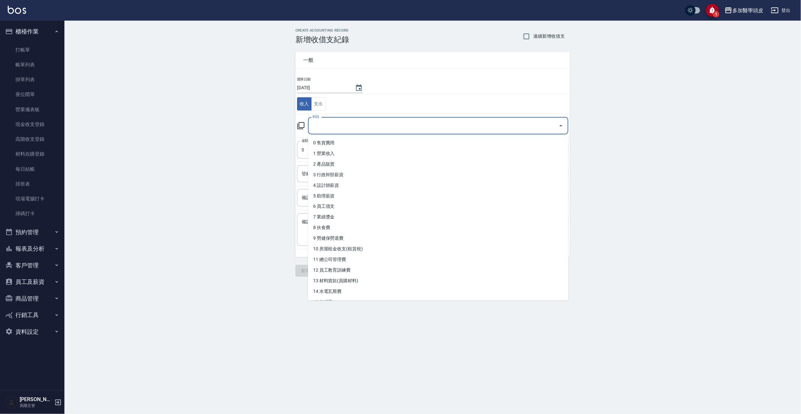
click at [326, 124] on input "科目" at bounding box center [433, 125] width 245 height 11
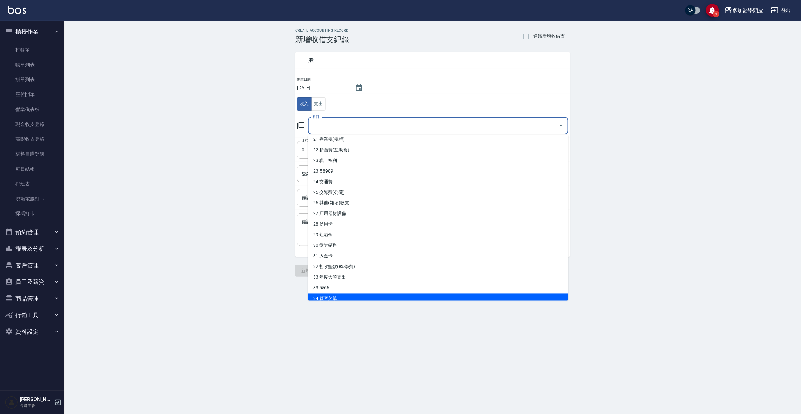
scroll to position [233, 0]
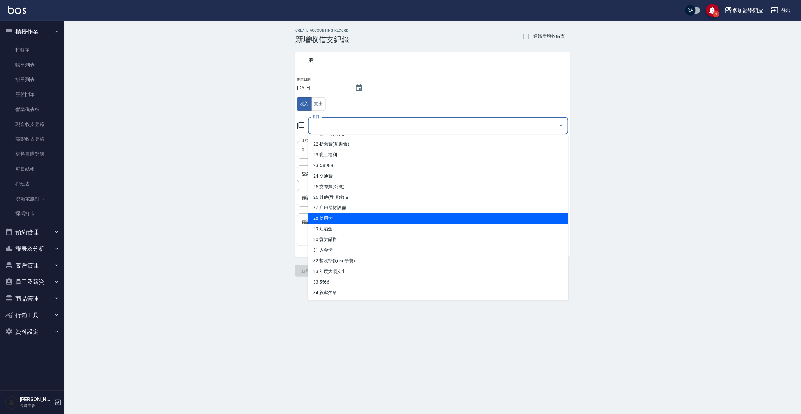
click at [341, 219] on li "28 信用卡" at bounding box center [438, 218] width 260 height 11
type input "28 信用卡"
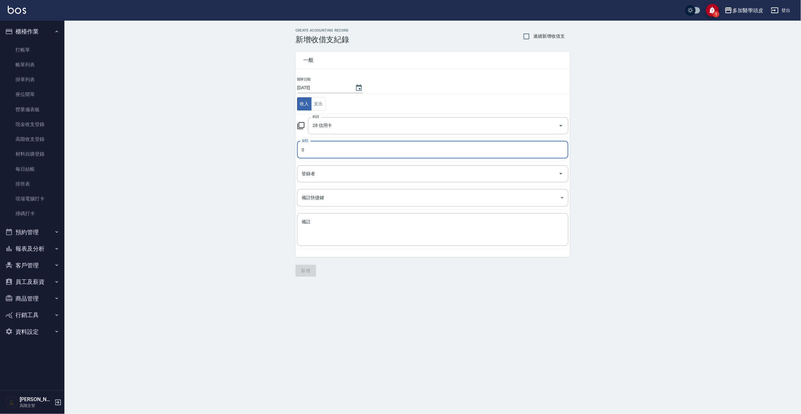
click at [314, 149] on input "0" at bounding box center [432, 149] width 271 height 17
type input "21000"
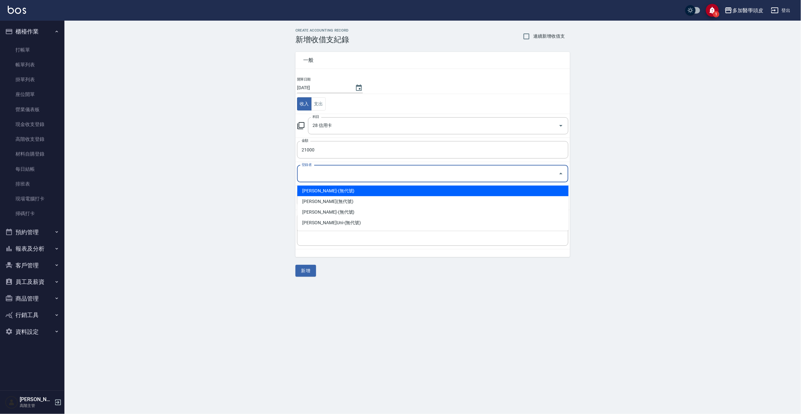
click at [329, 172] on input "登錄者" at bounding box center [428, 173] width 256 height 11
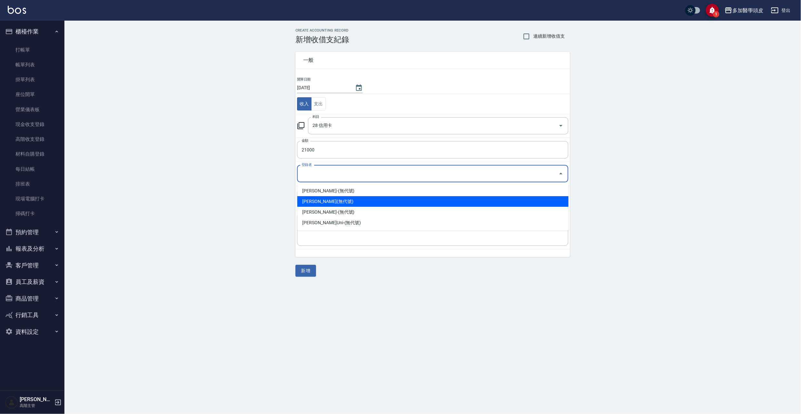
click at [309, 202] on li "張祖惠-(無代號)" at bounding box center [432, 201] width 271 height 11
type input "張祖惠-(無代號)"
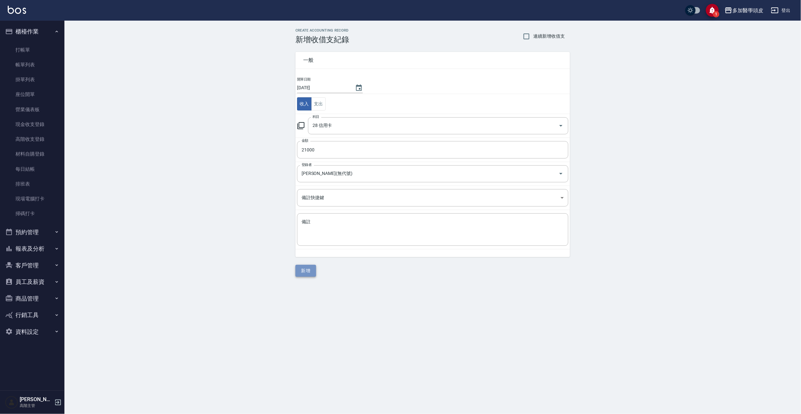
click at [305, 272] on button "新增" at bounding box center [305, 271] width 21 height 12
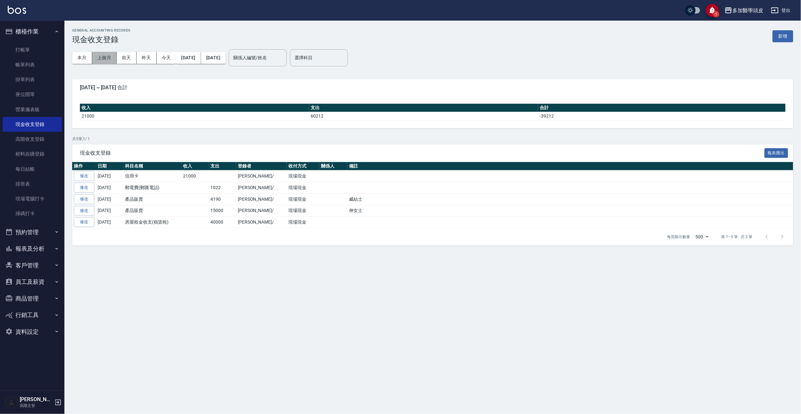
click at [107, 57] on button "上個月" at bounding box center [104, 58] width 24 height 12
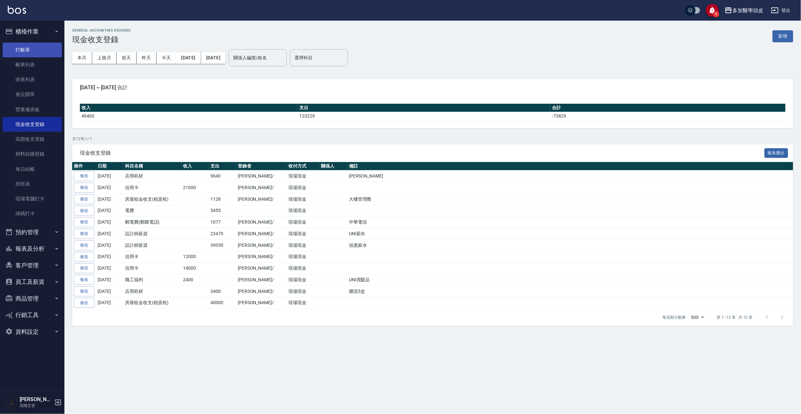
click at [34, 48] on link "打帳單" at bounding box center [32, 50] width 59 height 15
